Goal: Transaction & Acquisition: Purchase product/service

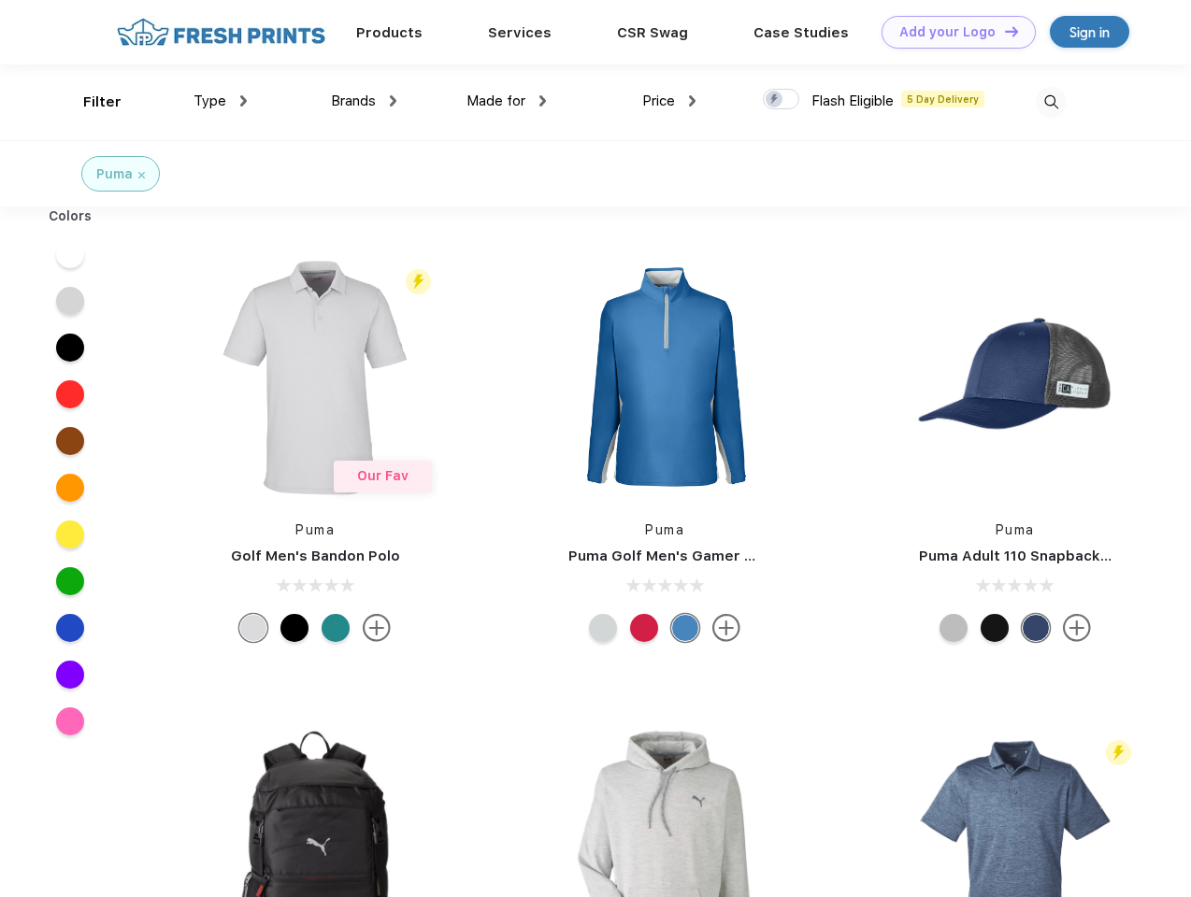
scroll to position [1, 0]
click at [951, 32] on link "Add your Logo Design Tool" at bounding box center [958, 32] width 154 height 33
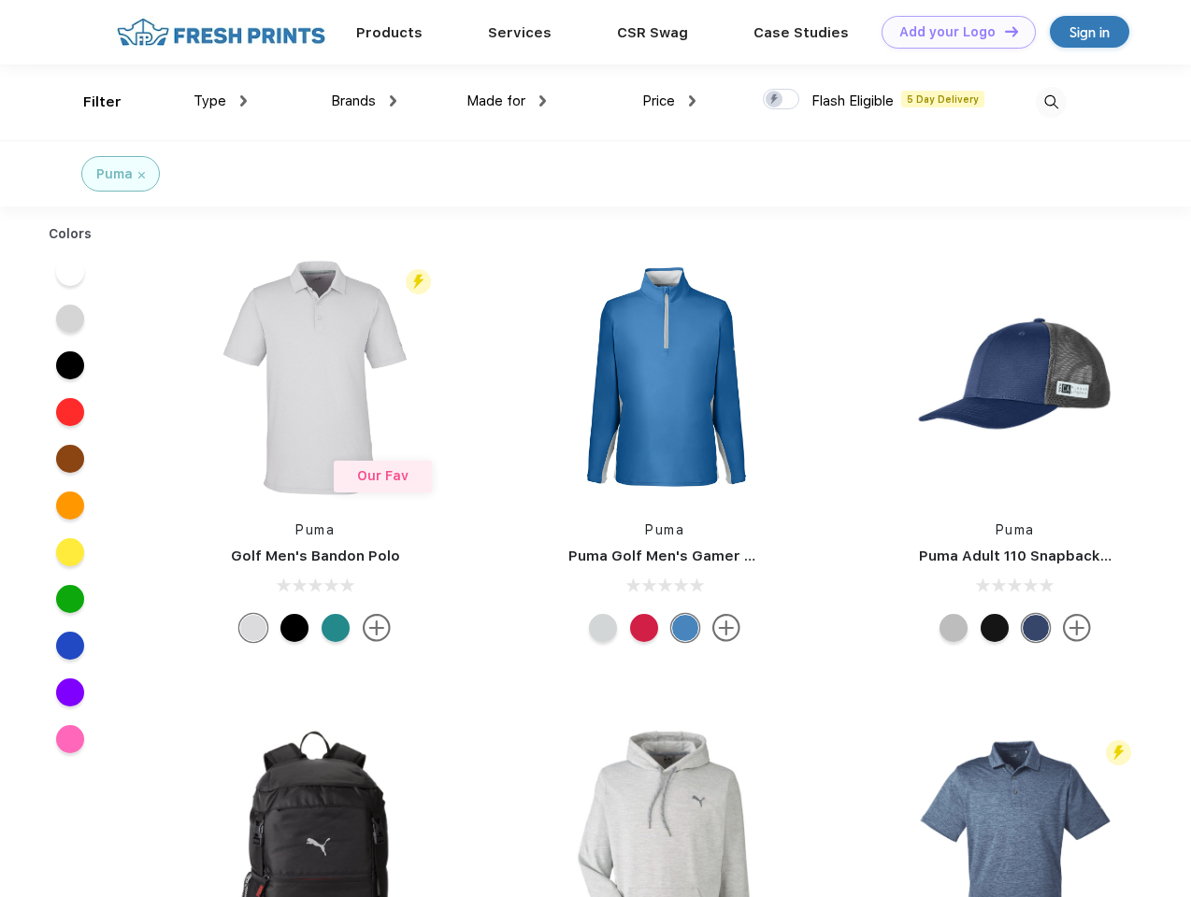
click at [0, 0] on div "Design Tool" at bounding box center [0, 0] width 0 height 0
click at [1003, 31] on link "Add your Logo Design Tool" at bounding box center [958, 32] width 154 height 33
click at [90, 102] on div "Filter" at bounding box center [102, 102] width 38 height 21
click at [221, 101] on span "Type" at bounding box center [209, 101] width 33 height 17
click at [364, 101] on span "Brands" at bounding box center [353, 101] width 45 height 17
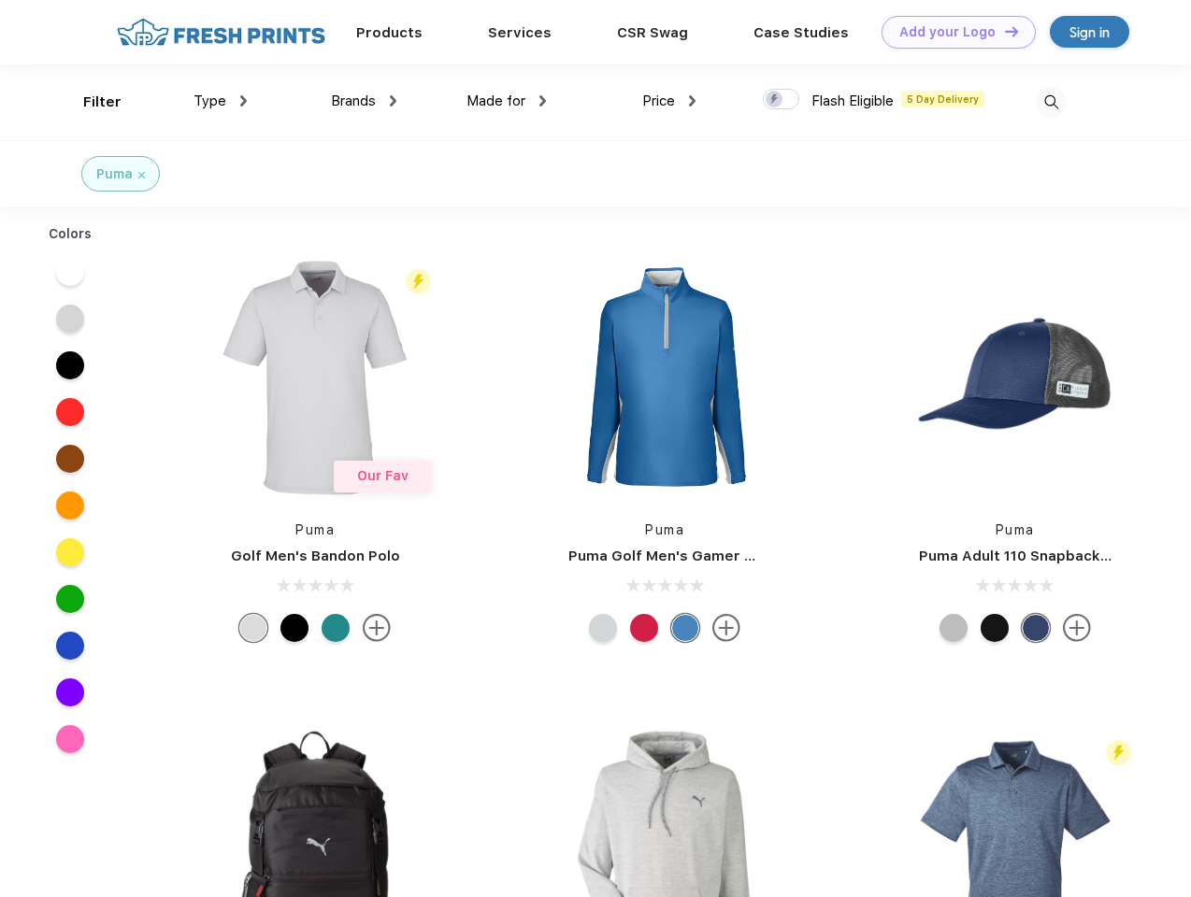
click at [507, 101] on span "Made for" at bounding box center [495, 101] width 59 height 17
click at [669, 101] on span "Price" at bounding box center [658, 101] width 33 height 17
click at [781, 100] on div at bounding box center [781, 99] width 36 height 21
click at [775, 100] on input "checkbox" at bounding box center [769, 94] width 12 height 12
click at [1051, 102] on img at bounding box center [1051, 102] width 31 height 31
